Goal: Task Accomplishment & Management: Use online tool/utility

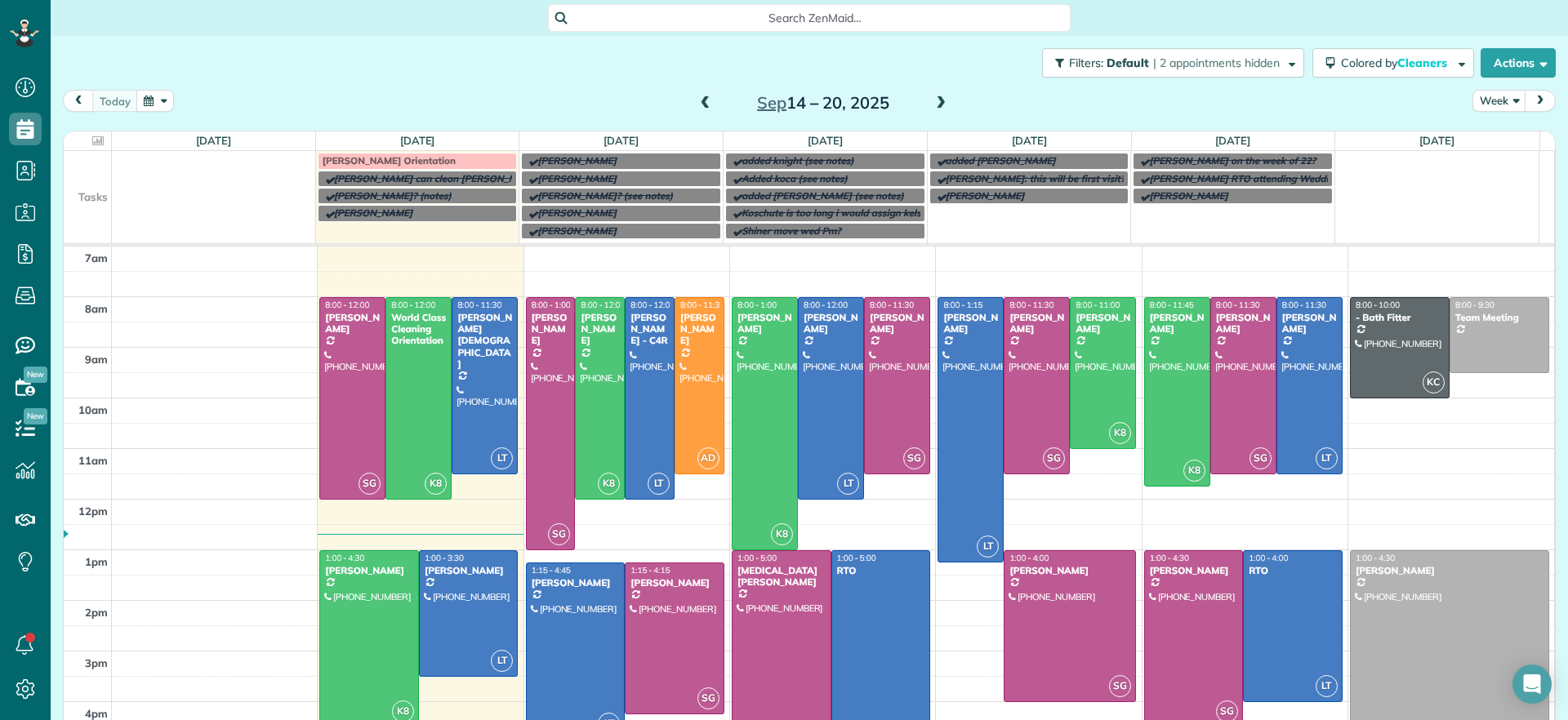
scroll to position [8, 8]
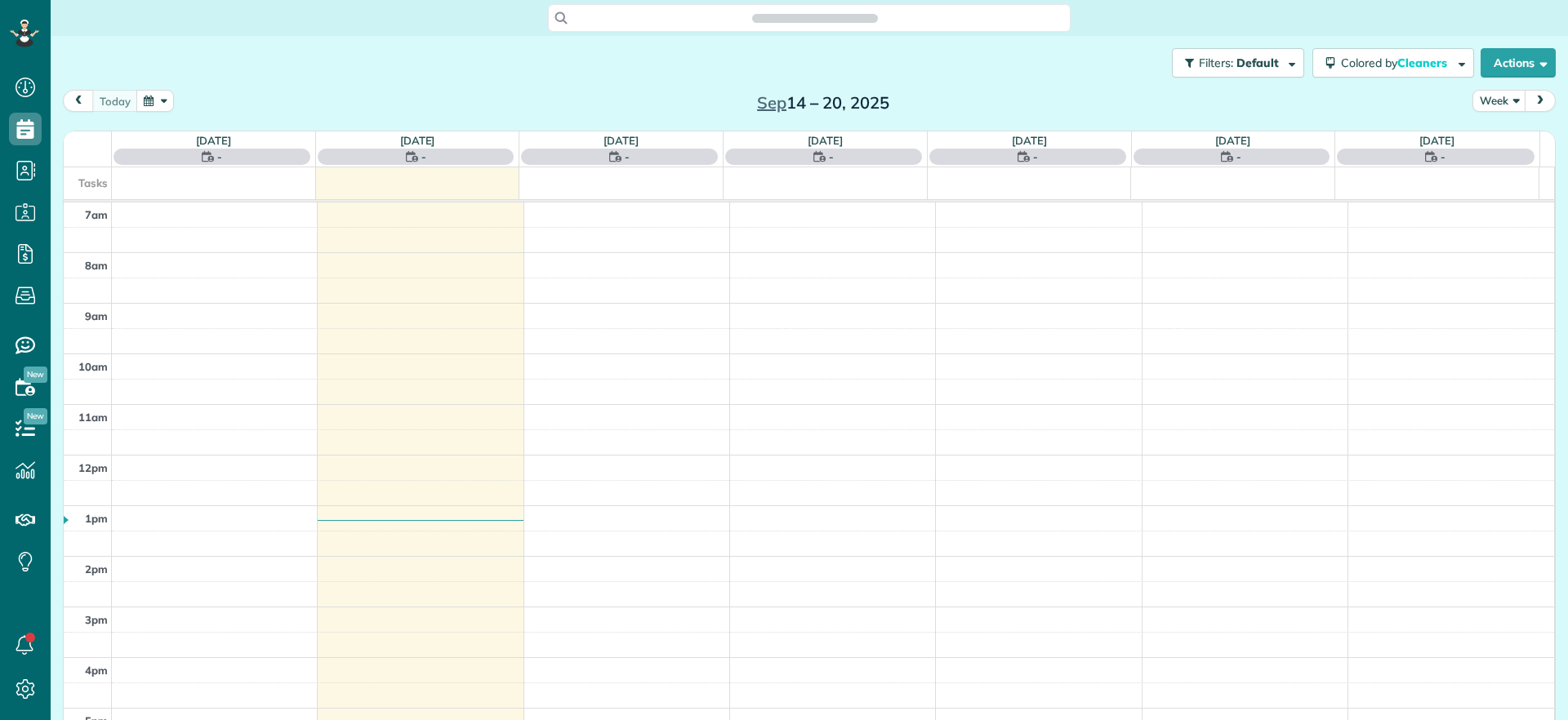
scroll to position [8, 8]
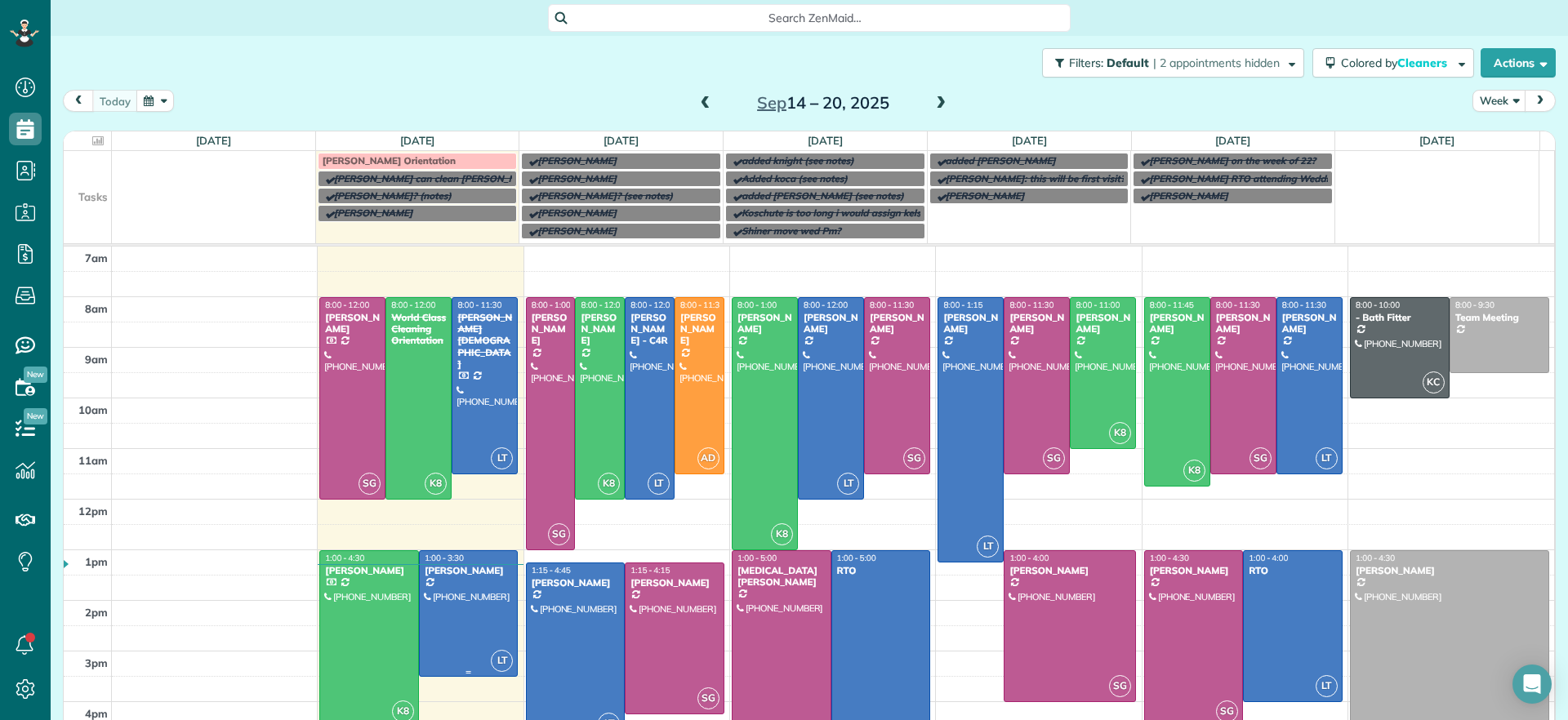
click at [480, 615] on div at bounding box center [469, 613] width 98 height 125
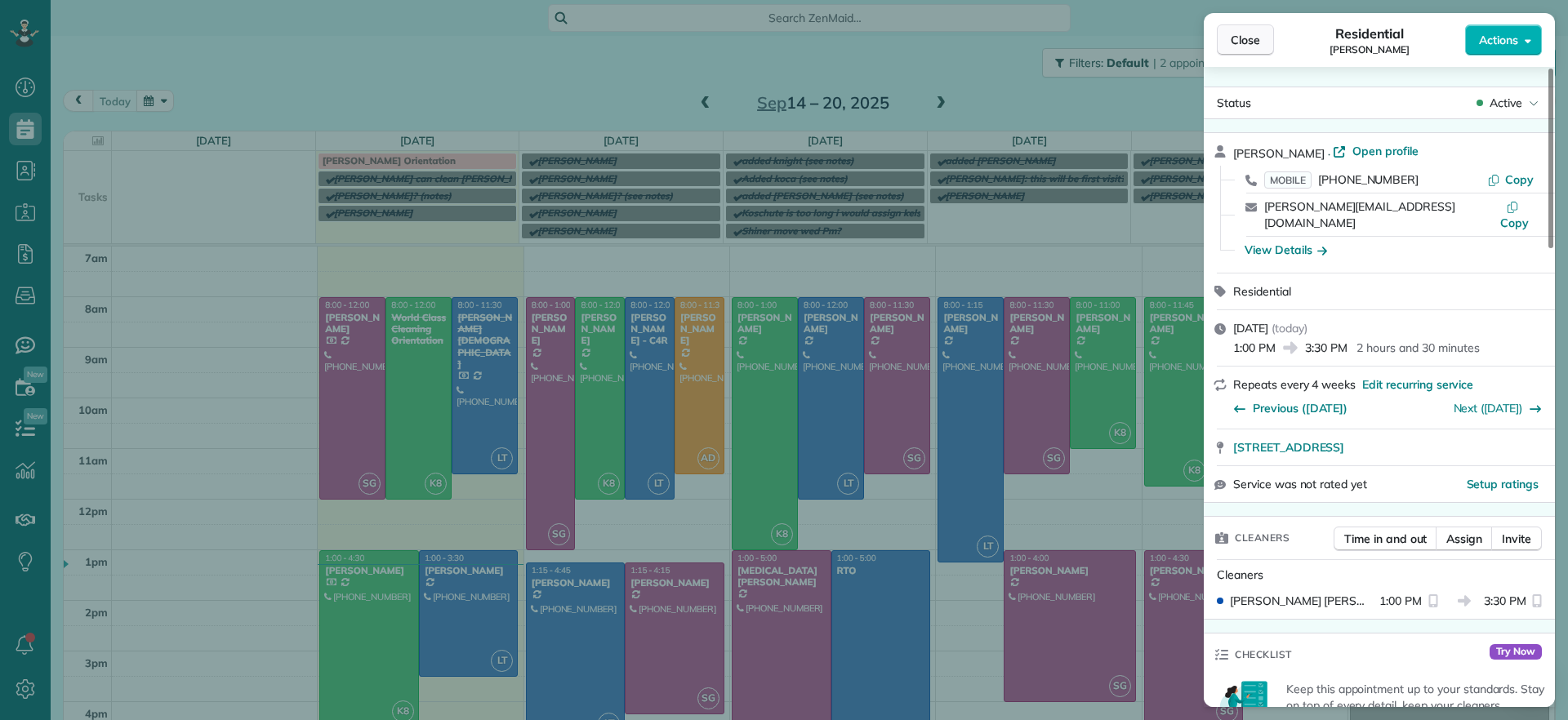
click at [1241, 37] on span "Close" at bounding box center [1245, 40] width 29 height 16
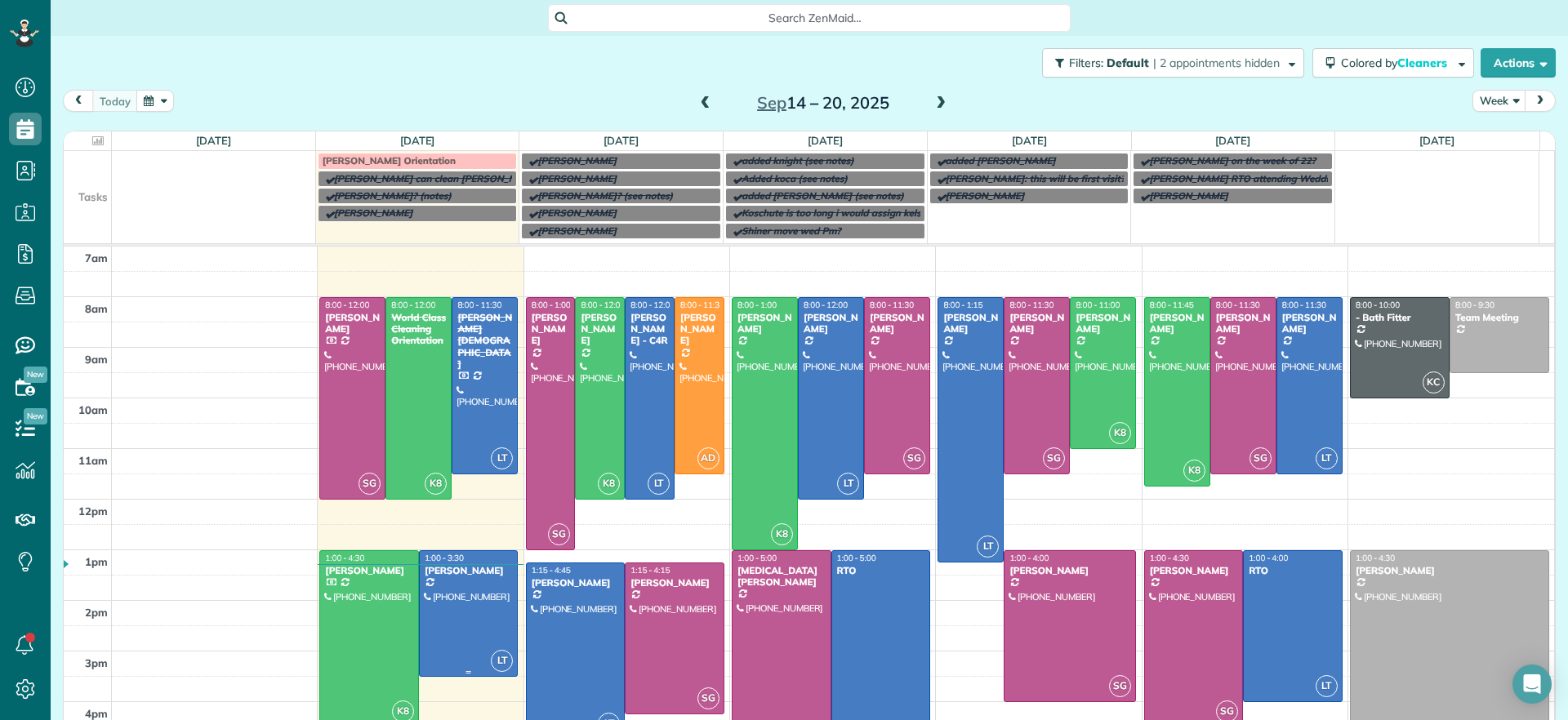
click at [450, 608] on div at bounding box center [469, 613] width 98 height 125
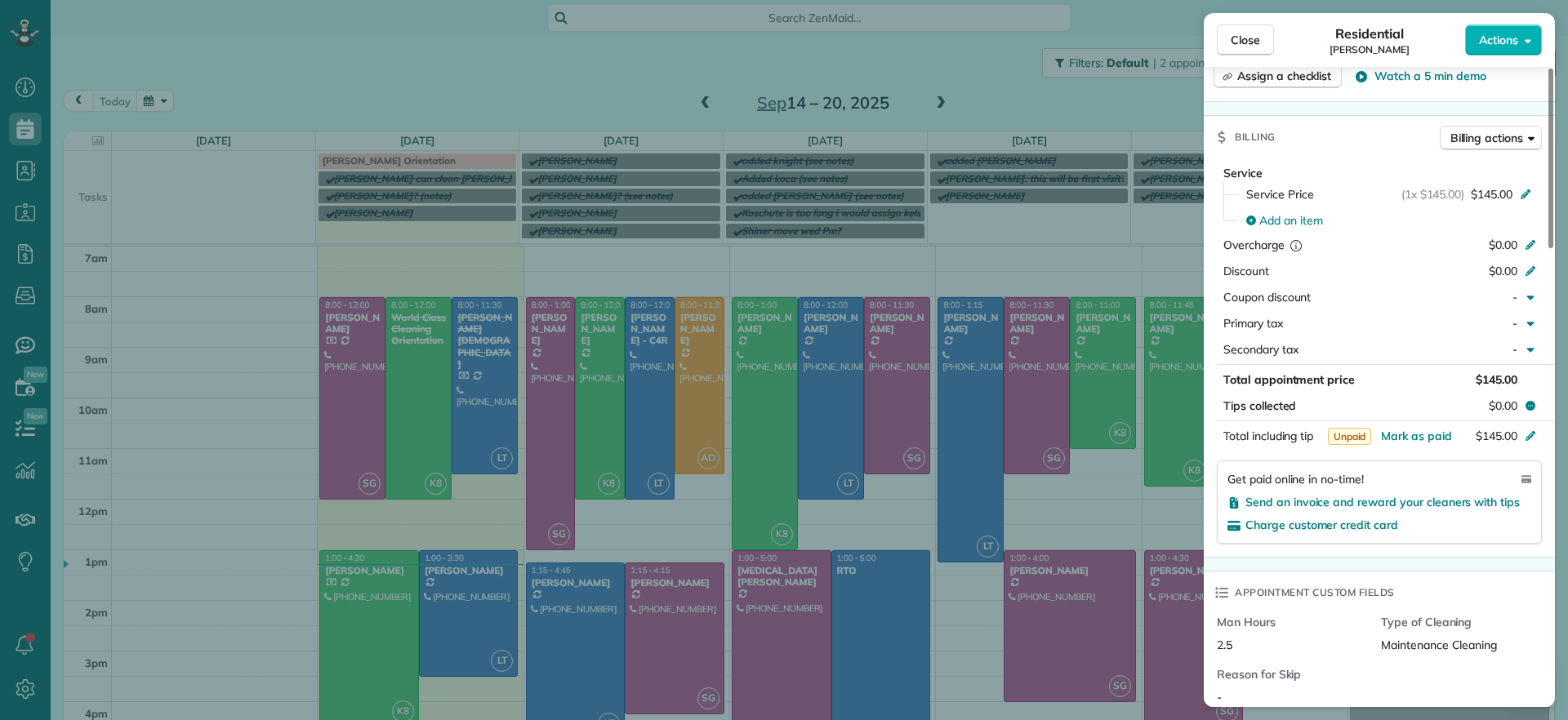
scroll to position [617, 0]
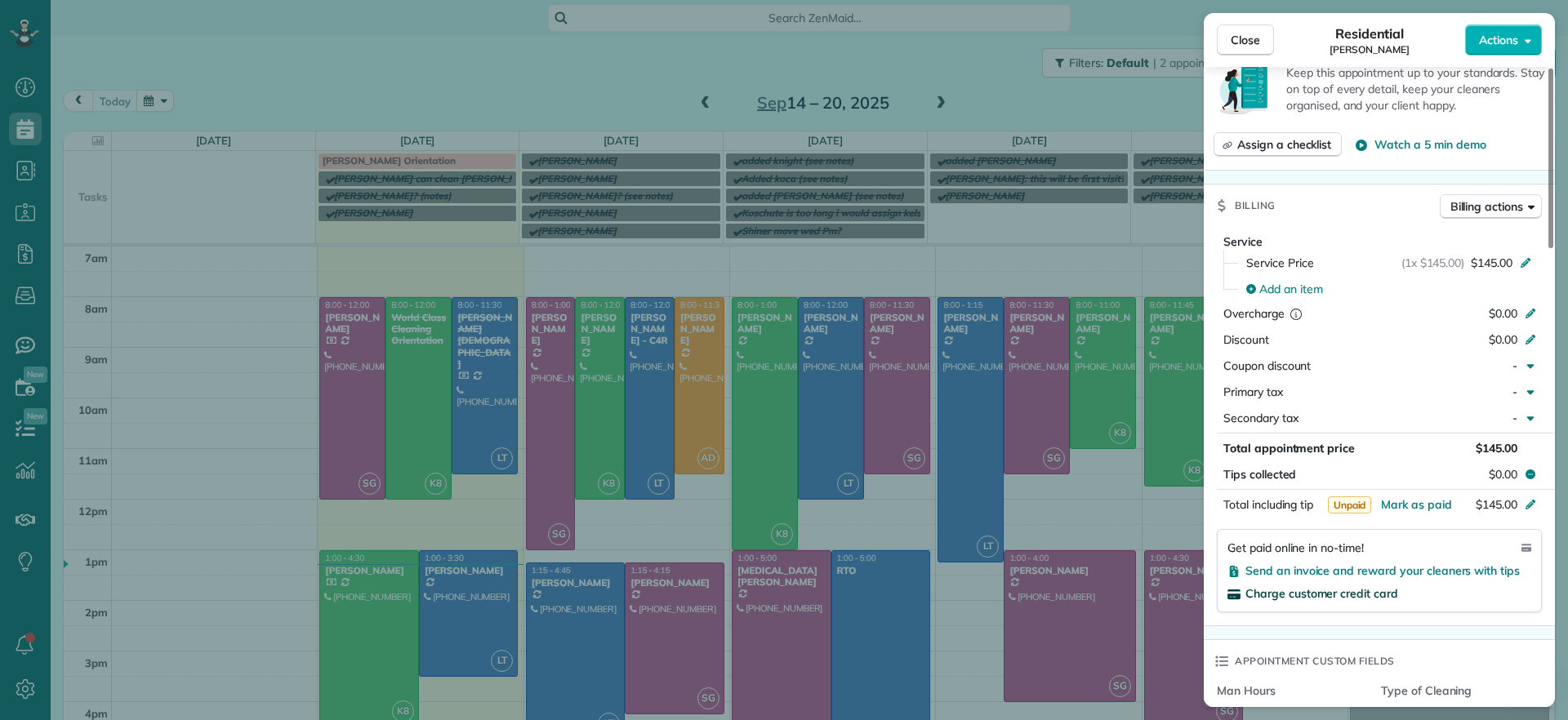
click at [1347, 586] on span "Charge customer credit card" at bounding box center [1321, 593] width 152 height 15
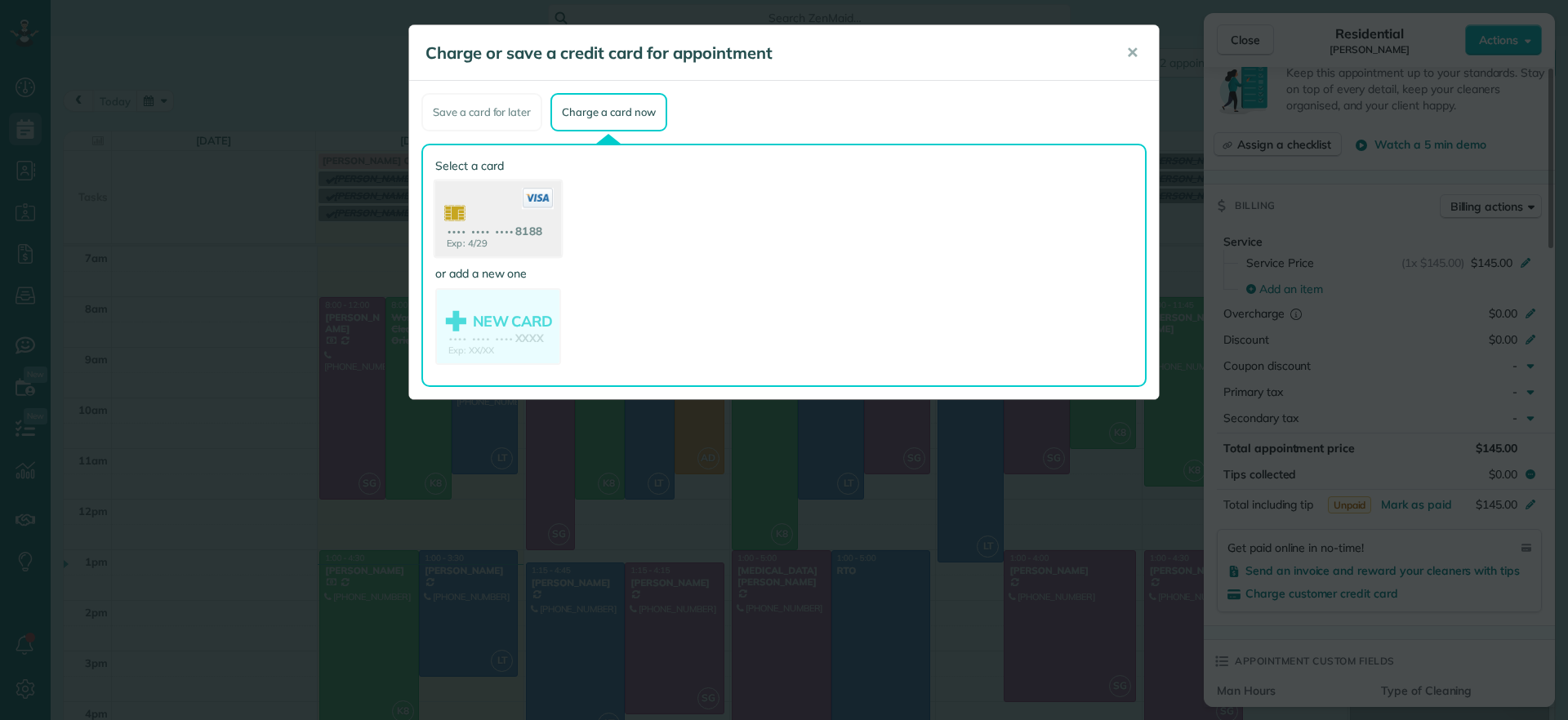
click at [510, 222] on use at bounding box center [498, 221] width 126 height 79
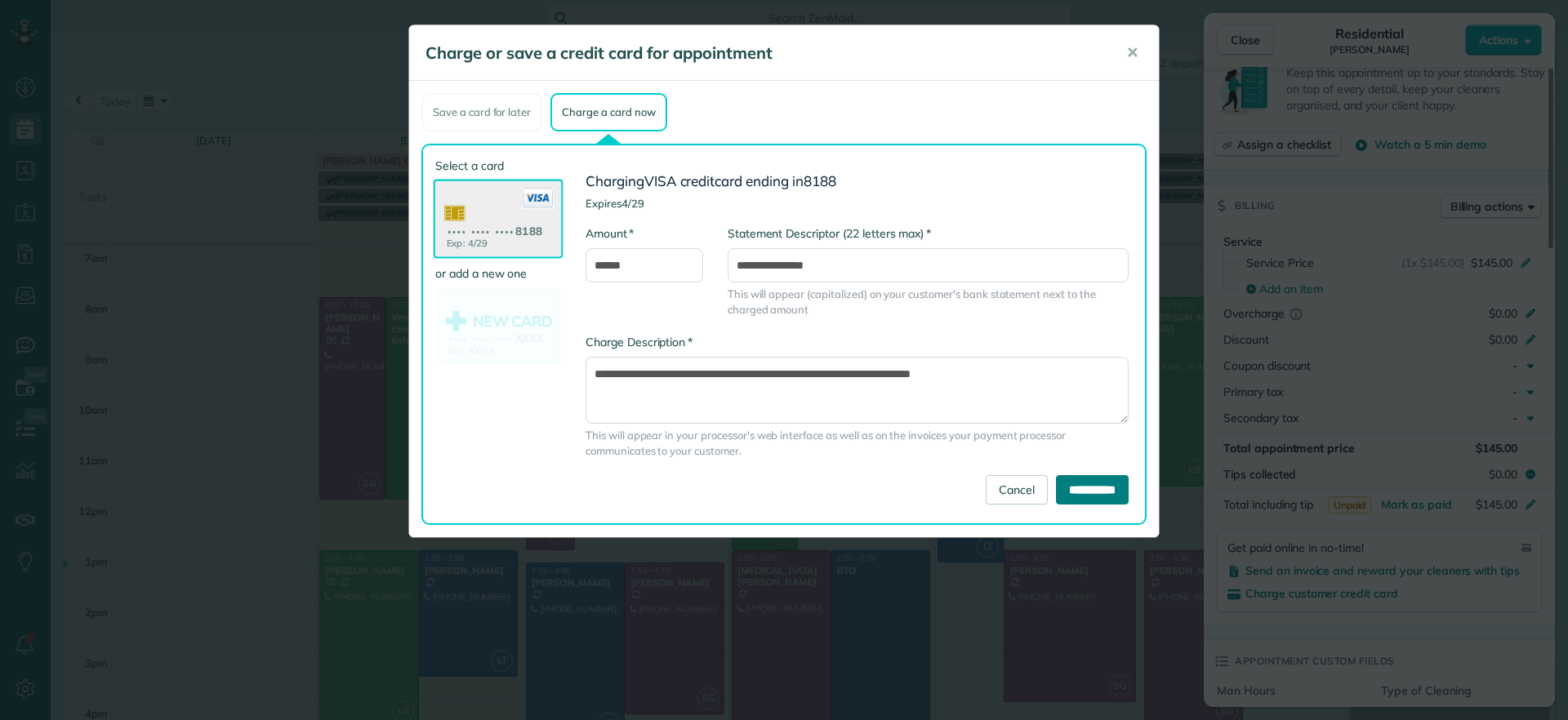
click at [1088, 497] on input "**********" at bounding box center [1092, 489] width 72 height 29
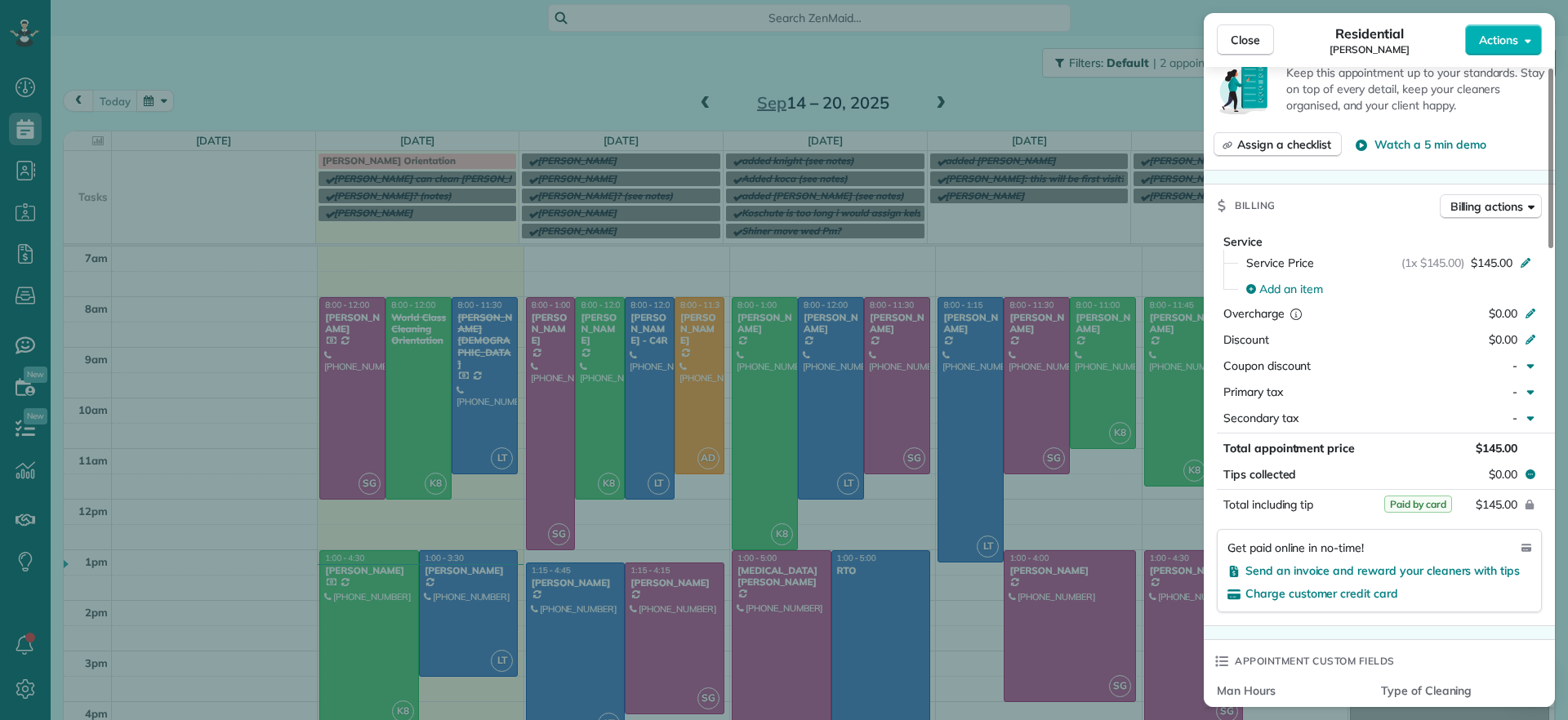
click at [610, 66] on div "Close Residential Genevieve Malandra Actions Status Active Genevieve Malandra ·…" at bounding box center [784, 360] width 1568 height 720
